Goal: Task Accomplishment & Management: Manage account settings

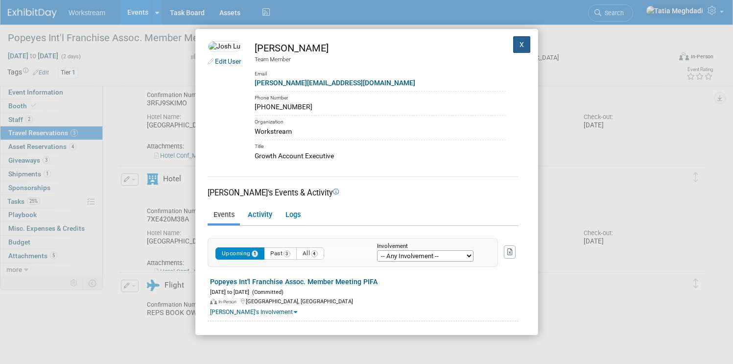
click at [514, 45] on button "X" at bounding box center [522, 44] width 18 height 17
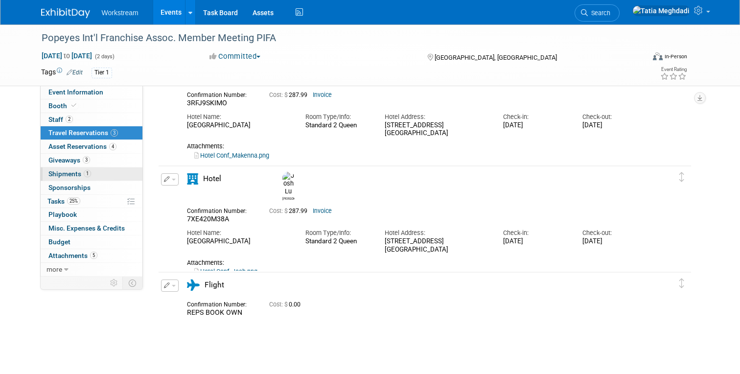
click at [69, 170] on span "Shipments 1" at bounding box center [69, 174] width 43 height 8
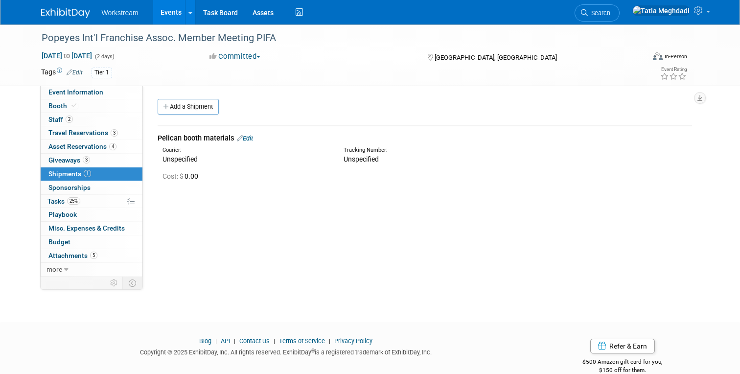
click at [253, 137] on link "Edit" at bounding box center [245, 138] width 16 height 7
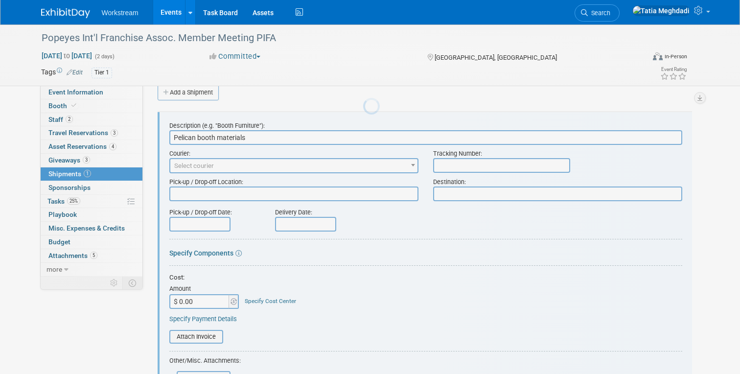
scroll to position [15, 0]
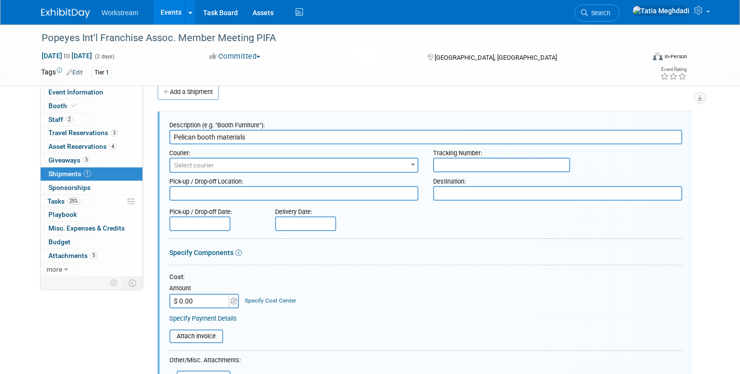
drag, startPoint x: 196, startPoint y: 138, endPoint x: 254, endPoint y: 145, distance: 58.6
click at [254, 145] on form "Description (e.g. "Booth Furniture"): Pelican booth materials Courier: 007EX 17…" at bounding box center [425, 322] width 513 height 412
type input "Pelican: Booth materials"
click at [224, 162] on span "Select courier" at bounding box center [293, 166] width 247 height 14
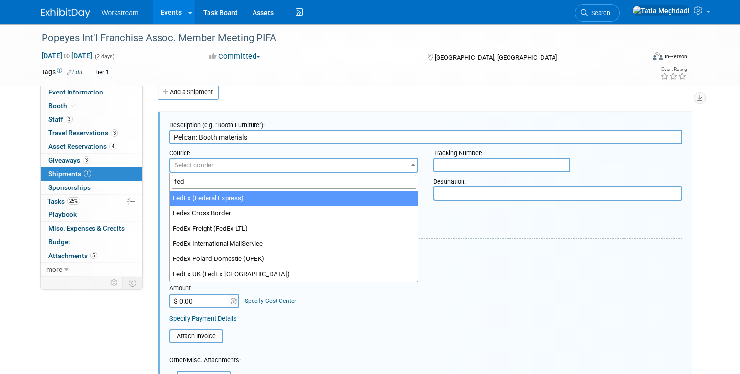
type input "fed"
select select "206"
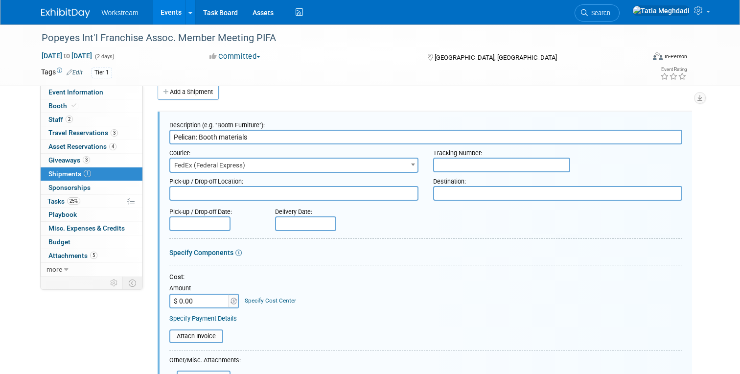
click at [449, 166] on input "text" at bounding box center [501, 165] width 137 height 15
type input "885179544846"
type textarea "Fedex Office American Fork"
type textarea "B"
type textarea "Fedex Office - [GEOGRAPHIC_DATA]"
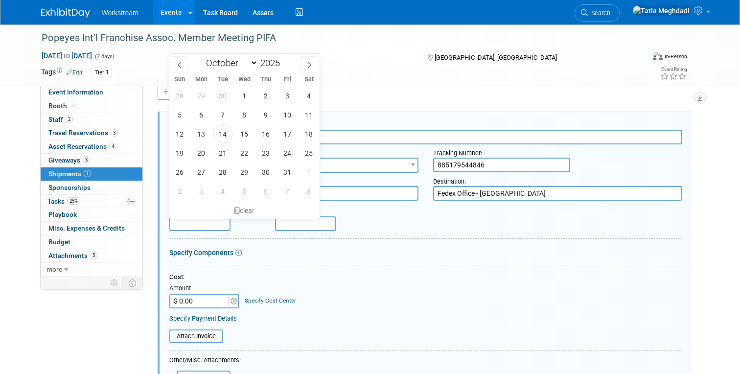
click at [191, 222] on input "text" at bounding box center [199, 223] width 61 height 15
click at [228, 135] on span "14" at bounding box center [222, 133] width 19 height 19
type input "[DATE]"
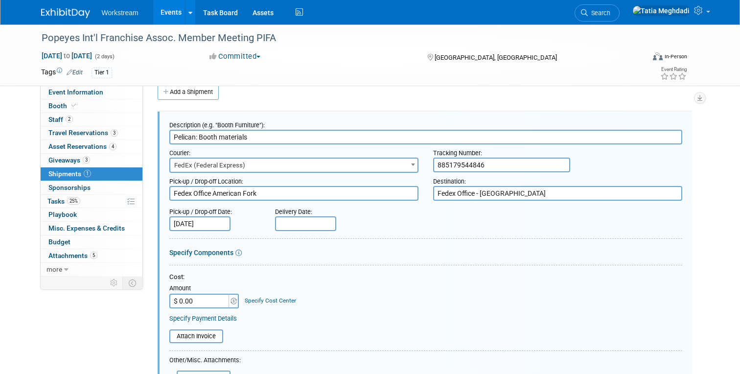
click at [286, 222] on input "text" at bounding box center [305, 223] width 61 height 15
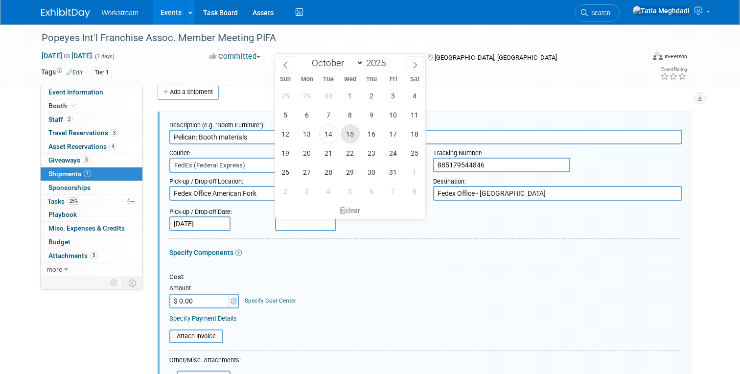
click at [354, 138] on span "15" at bounding box center [350, 133] width 19 height 19
type input "[DATE]"
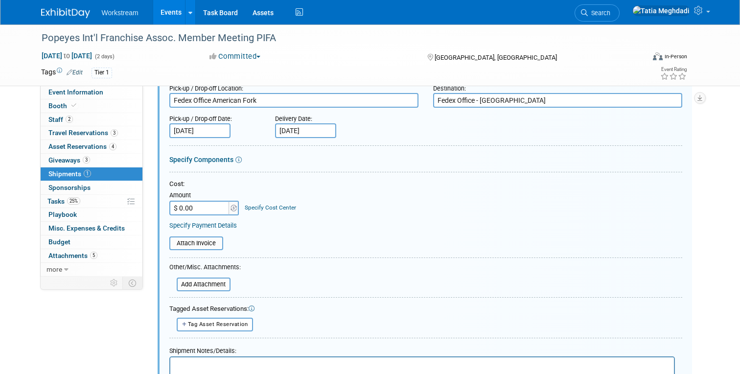
scroll to position [107, 0]
click at [213, 283] on input "file" at bounding box center [171, 285] width 116 height 12
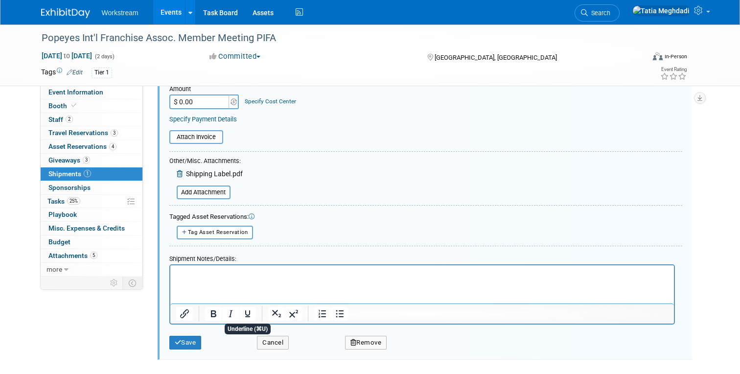
scroll to position [223, 0]
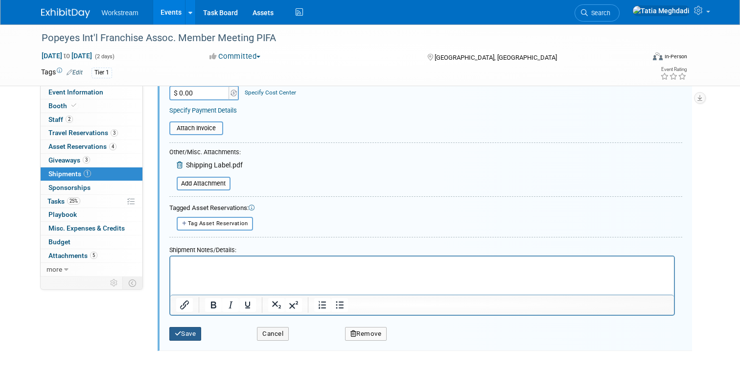
click at [194, 328] on button "Save" at bounding box center [185, 334] width 32 height 14
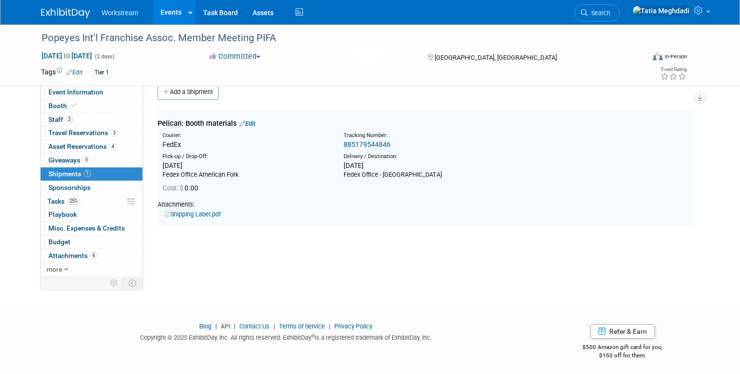
scroll to position [0, 0]
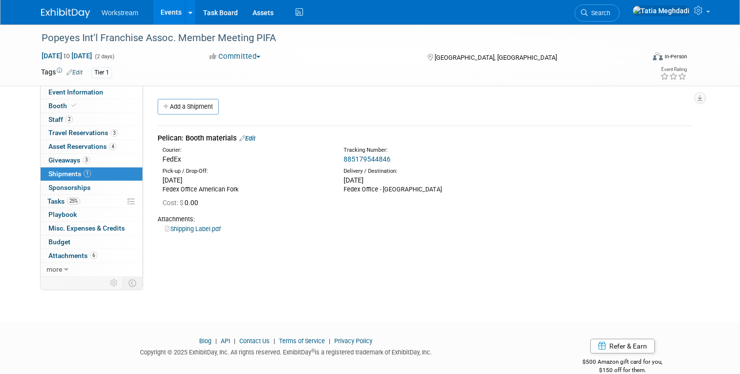
click at [251, 138] on link "Edit" at bounding box center [247, 138] width 16 height 7
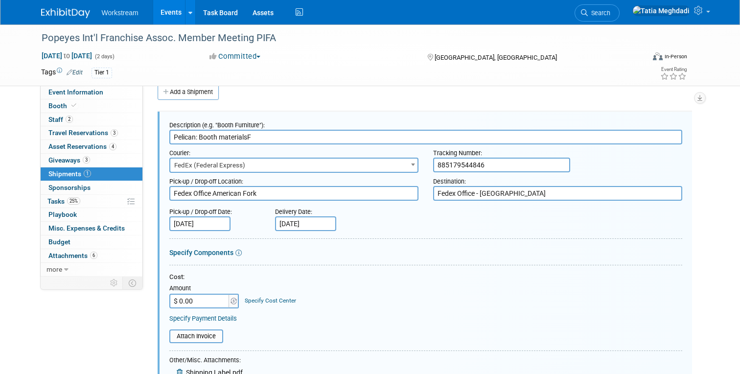
type input "Pelican: Booth materialsF"
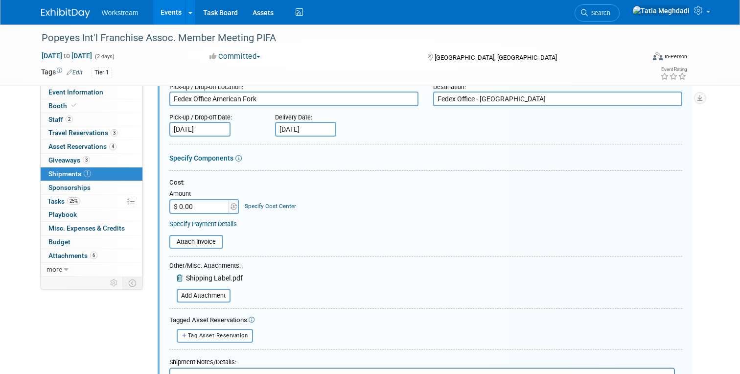
scroll to position [110, 0]
click at [208, 297] on input "file" at bounding box center [171, 295] width 116 height 12
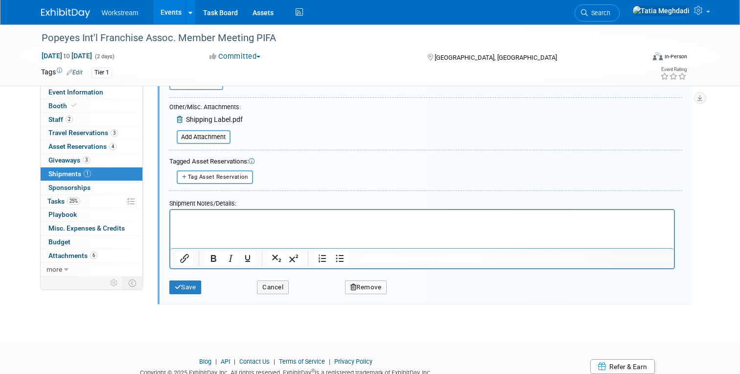
scroll to position [305, 0]
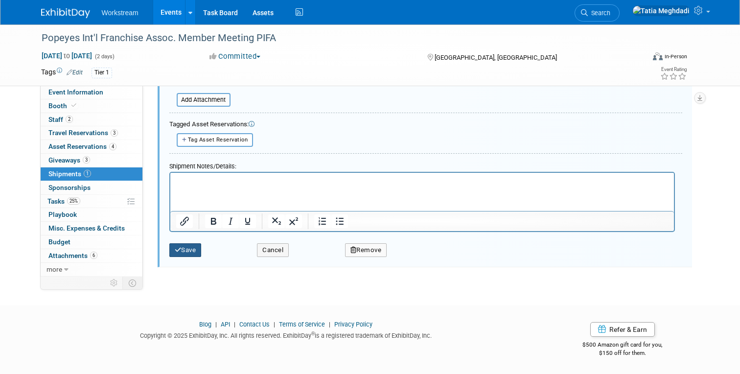
click at [186, 253] on button "Save" at bounding box center [185, 250] width 32 height 14
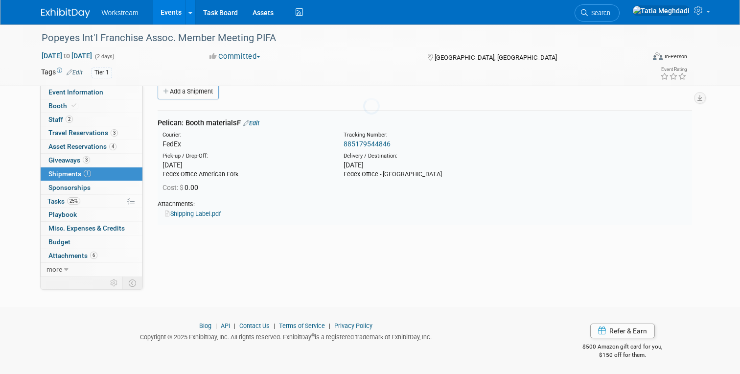
scroll to position [15, 0]
click at [255, 120] on link "Edit" at bounding box center [251, 123] width 16 height 7
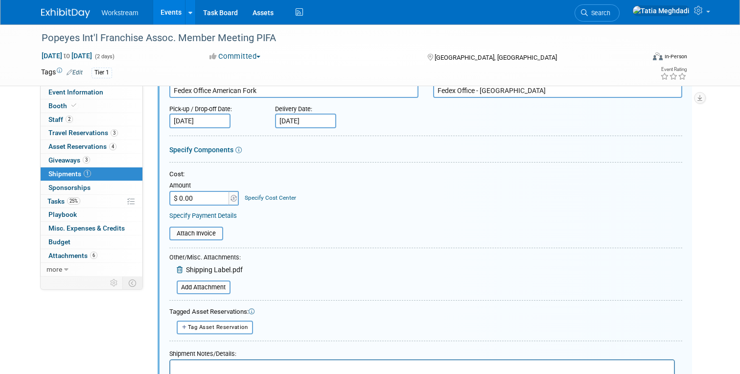
scroll to position [118, 0]
click at [194, 284] on input "file" at bounding box center [171, 286] width 116 height 12
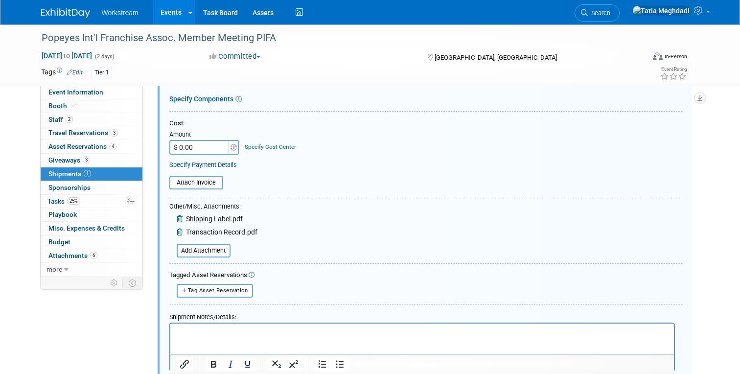
scroll to position [246, 0]
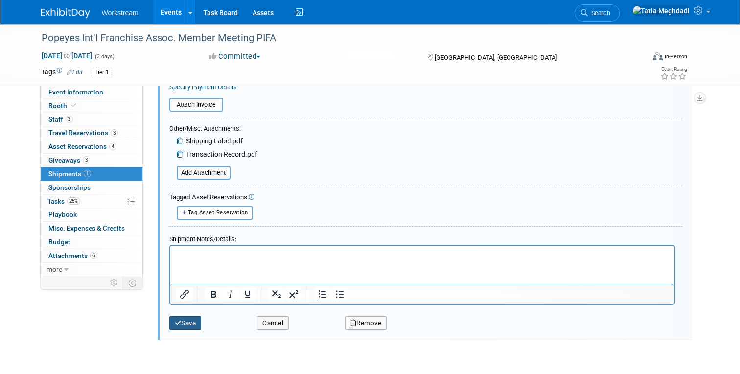
click at [181, 321] on button "Save" at bounding box center [185, 323] width 32 height 14
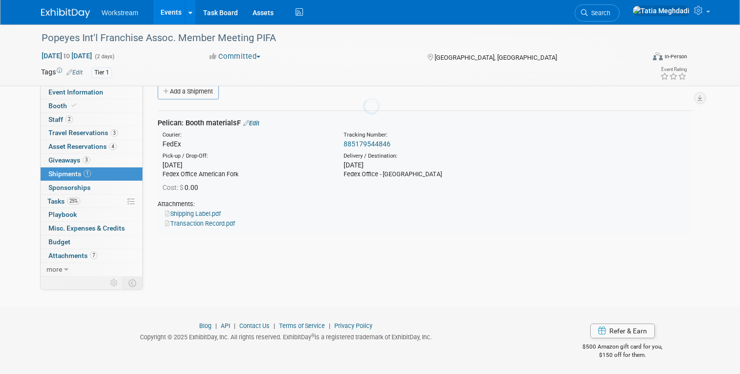
scroll to position [15, 0]
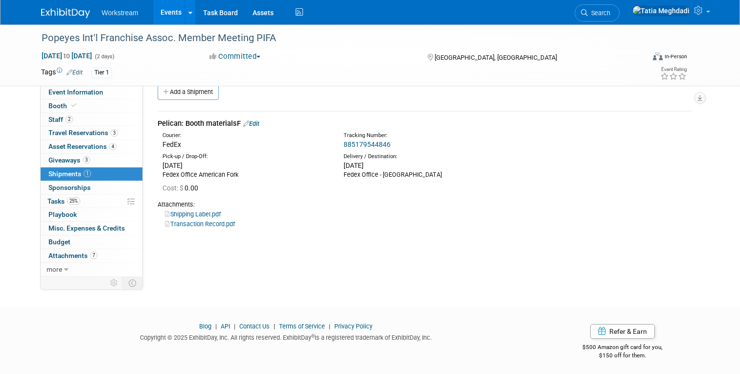
click at [336, 257] on div "Event Website: Edit [URL][DOMAIN_NAME] Event Venue Name: [GEOGRAPHIC_DATA] Even…" at bounding box center [421, 166] width 556 height 191
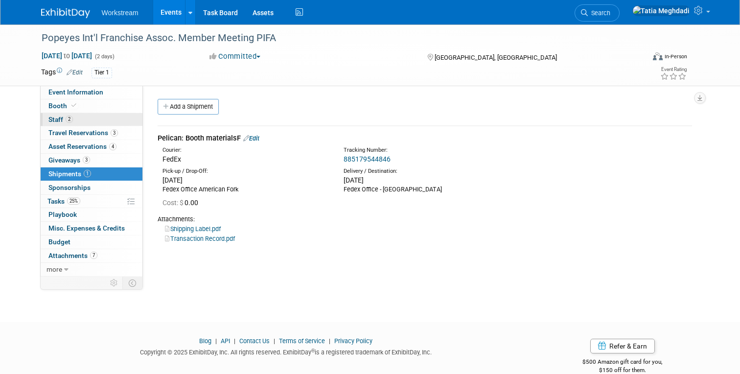
click at [62, 119] on span "Staff 2" at bounding box center [60, 119] width 24 height 8
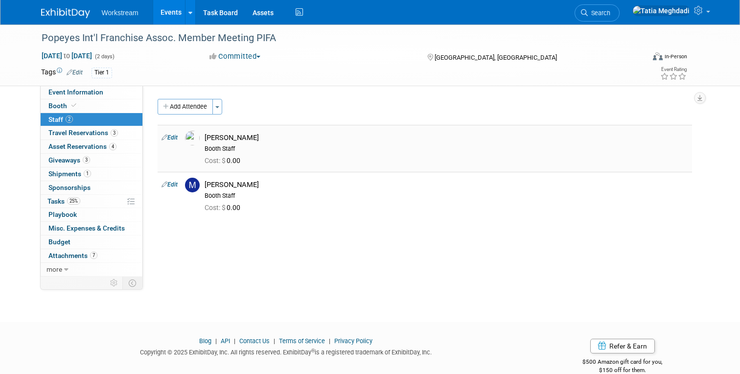
click at [192, 139] on img at bounding box center [192, 138] width 15 height 15
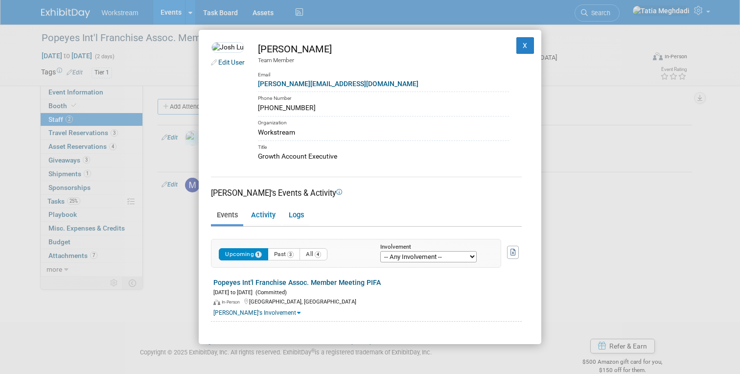
drag, startPoint x: 329, startPoint y: 108, endPoint x: 275, endPoint y: 109, distance: 54.3
click at [275, 109] on td "[PERSON_NAME] Team Member Email [PERSON_NAME][EMAIL_ADDRESS][DOMAIN_NAME] Phone…" at bounding box center [377, 101] width 264 height 119
copy div "[PHONE_NUMBER]"
click at [629, 199] on div "Edit User [PERSON_NAME] Team Member Email [PERSON_NAME][EMAIL_ADDRESS][DOMAIN_N…" at bounding box center [370, 187] width 740 height 374
click at [522, 46] on button "X" at bounding box center [525, 45] width 18 height 17
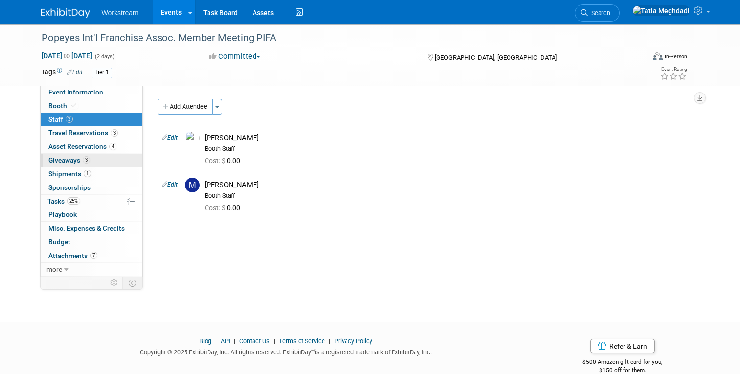
click at [56, 159] on span "Giveaways 3" at bounding box center [69, 160] width 42 height 8
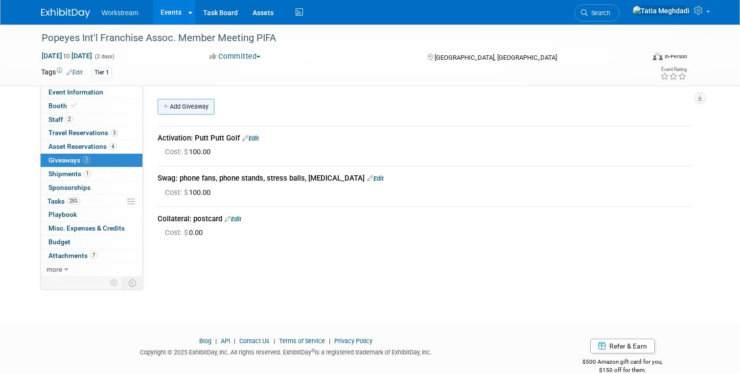
click at [164, 104] on icon at bounding box center [166, 107] width 7 height 6
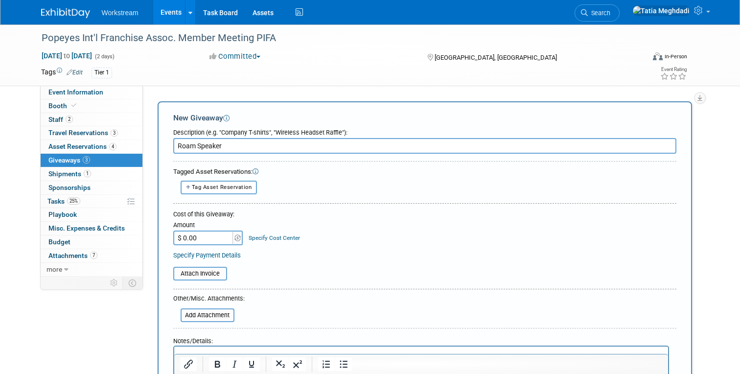
type input "Roam Speaker"
click at [195, 232] on input "$ 0.00" at bounding box center [203, 238] width 61 height 15
click at [198, 233] on input "$ 0.00" at bounding box center [203, 238] width 61 height 15
drag, startPoint x: 206, startPoint y: 238, endPoint x: 162, endPoint y: 237, distance: 44.1
click at [162, 237] on div "New Giveaway Description (e.g. "Company T-shirts", "Wireless Headset Raffle"): …" at bounding box center [425, 268] width 534 height 334
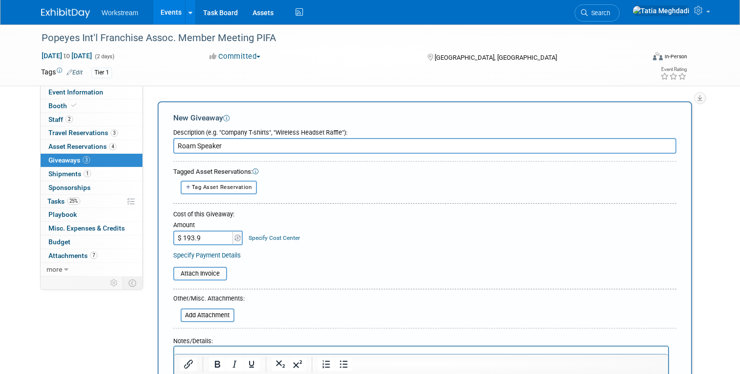
type input "$ 193.99"
click at [214, 270] on input "file" at bounding box center [168, 274] width 116 height 12
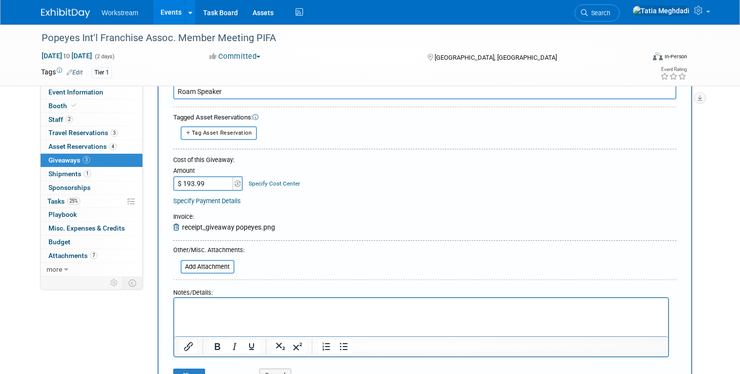
scroll to position [77, 0]
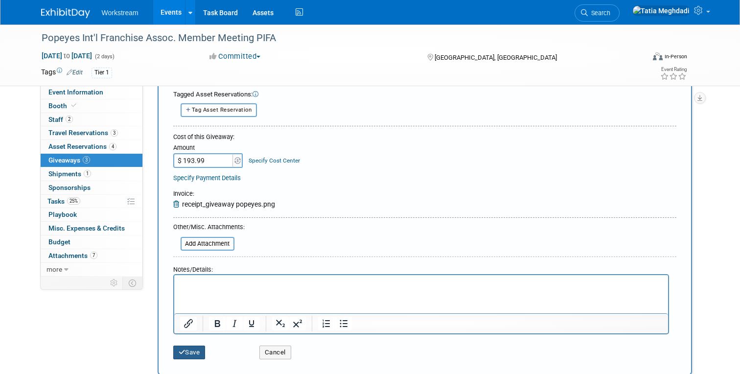
click at [193, 351] on button "Save" at bounding box center [189, 353] width 32 height 14
